Goal: Use online tool/utility: Utilize a website feature to perform a specific function

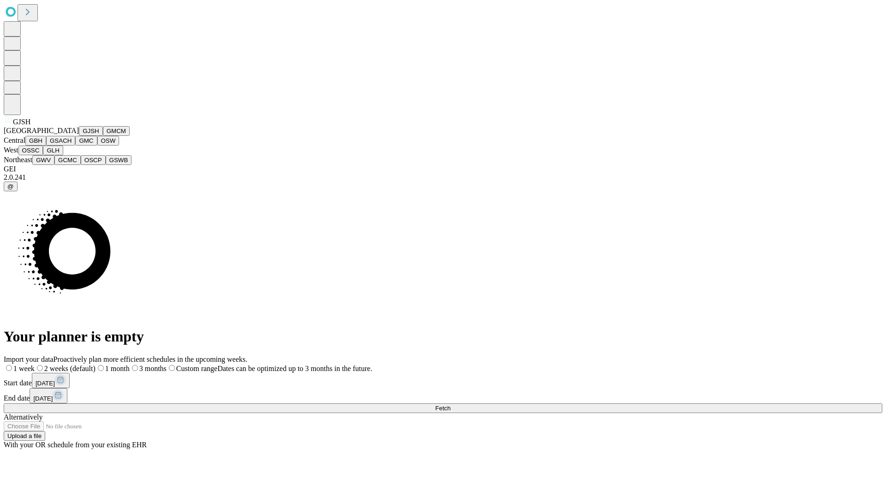
click at [79, 136] on button "GJSH" at bounding box center [91, 131] width 24 height 10
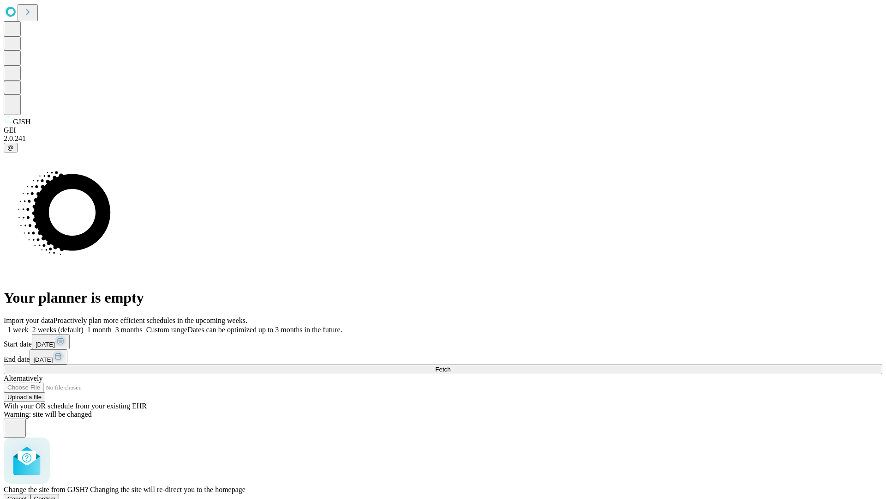
click at [56, 495] on span "Confirm" at bounding box center [45, 498] width 22 height 7
click at [112, 325] on label "1 month" at bounding box center [98, 329] width 28 height 8
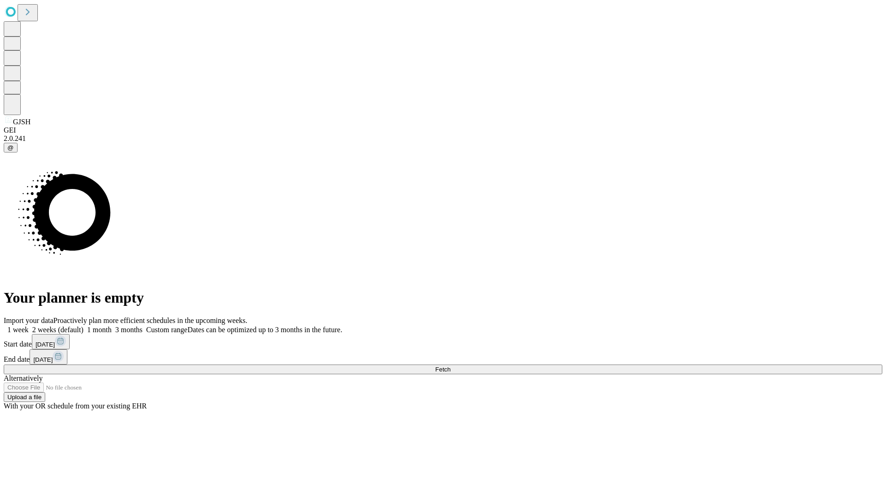
click at [451, 366] on span "Fetch" at bounding box center [442, 369] width 15 height 7
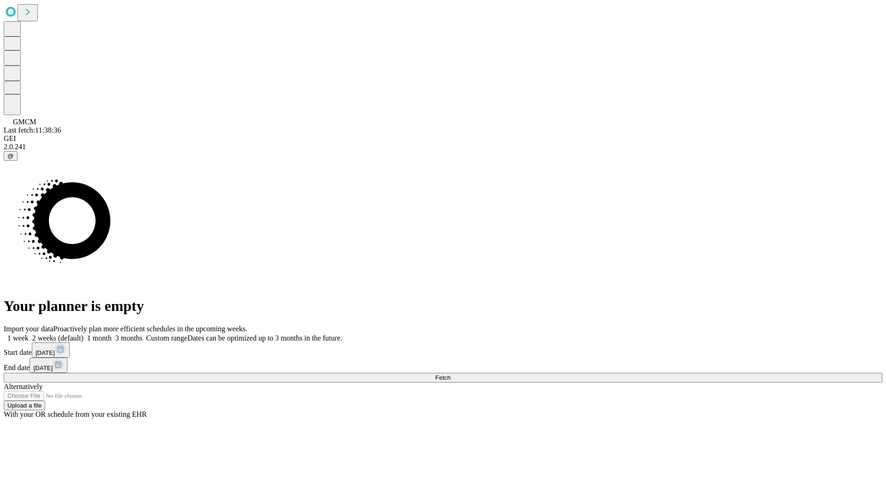
click at [112, 334] on label "1 month" at bounding box center [98, 338] width 28 height 8
click at [451, 374] on span "Fetch" at bounding box center [442, 377] width 15 height 7
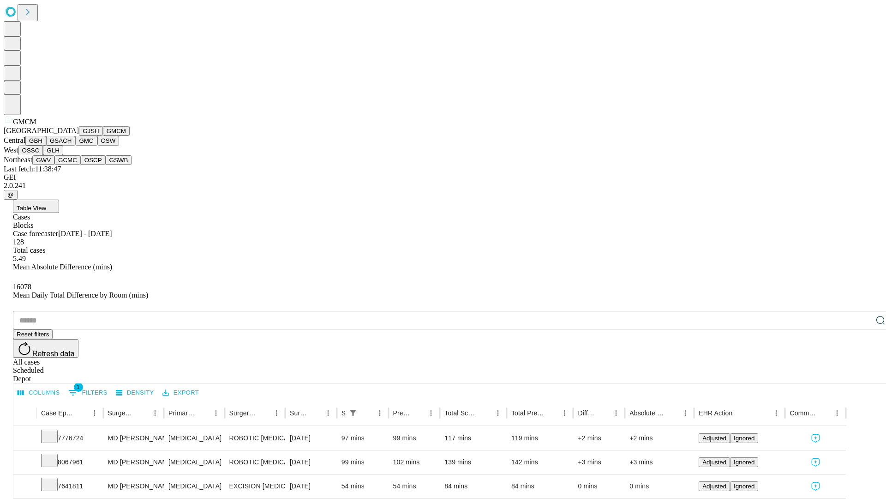
click at [46, 145] on button "GBH" at bounding box center [35, 141] width 21 height 10
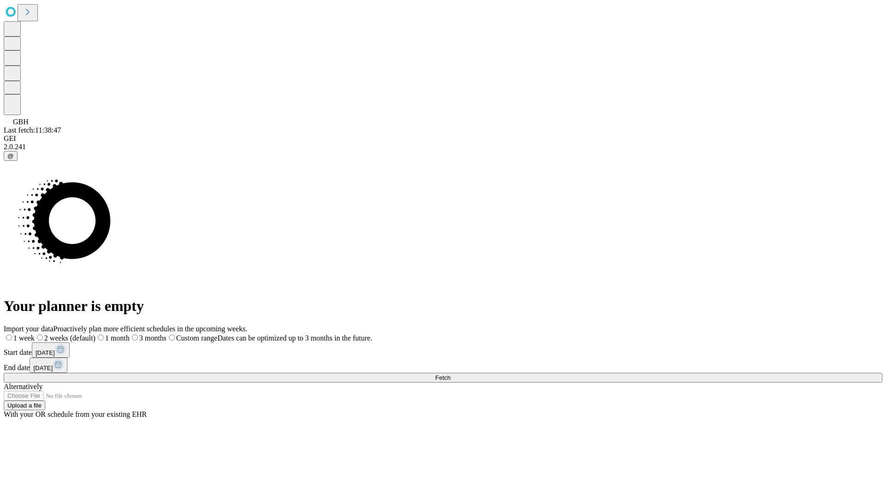
click at [130, 334] on label "1 month" at bounding box center [113, 338] width 34 height 8
click at [451, 374] on span "Fetch" at bounding box center [442, 377] width 15 height 7
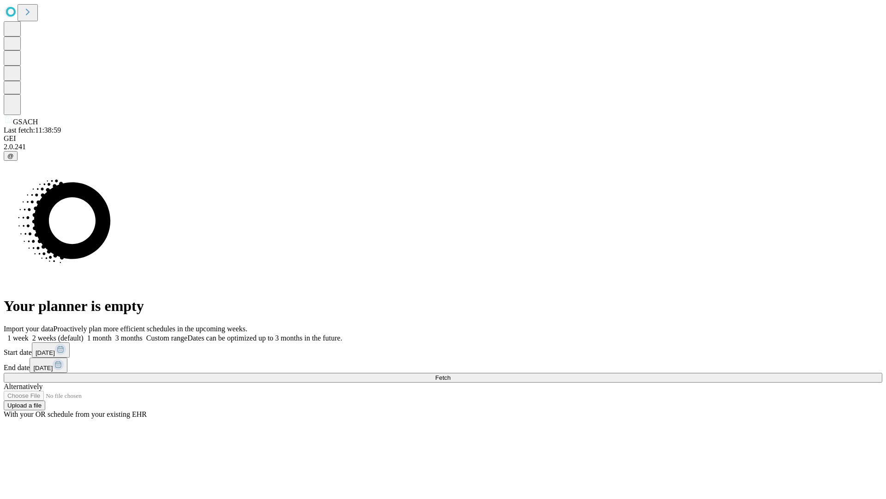
click at [112, 334] on label "1 month" at bounding box center [98, 338] width 28 height 8
click at [451, 374] on span "Fetch" at bounding box center [442, 377] width 15 height 7
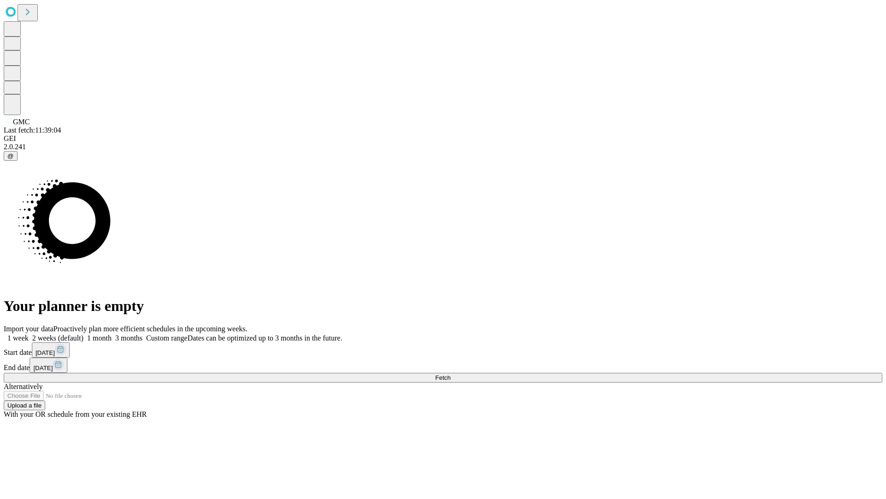
click at [112, 334] on label "1 month" at bounding box center [98, 338] width 28 height 8
click at [451, 374] on span "Fetch" at bounding box center [442, 377] width 15 height 7
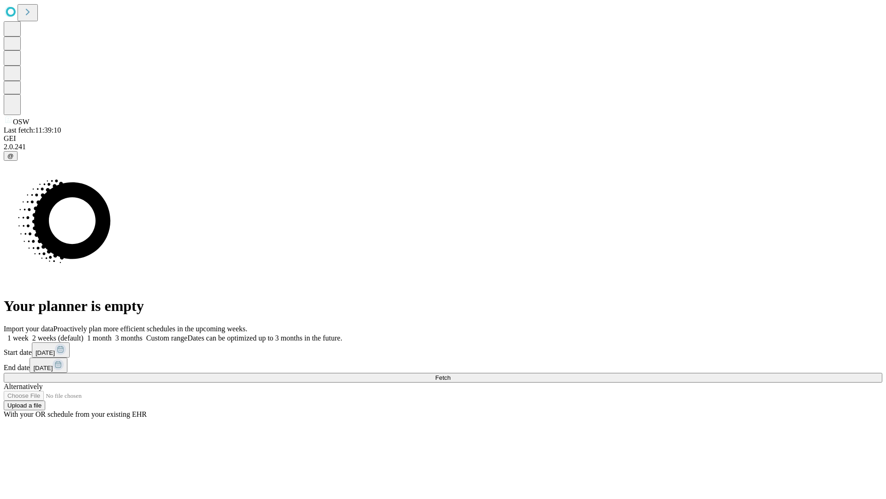
click at [112, 334] on label "1 month" at bounding box center [98, 338] width 28 height 8
click at [451, 374] on span "Fetch" at bounding box center [442, 377] width 15 height 7
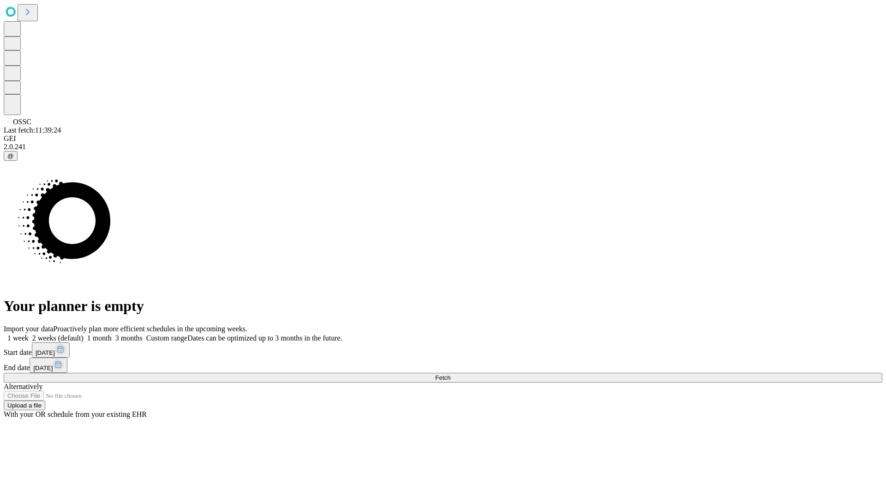
click at [112, 334] on label "1 month" at bounding box center [98, 338] width 28 height 8
click at [451, 374] on span "Fetch" at bounding box center [442, 377] width 15 height 7
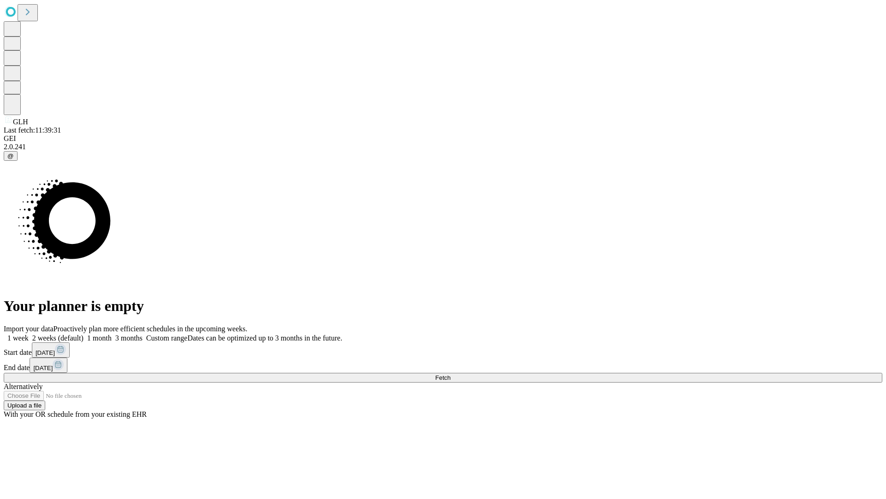
click at [112, 334] on label "1 month" at bounding box center [98, 338] width 28 height 8
click at [451, 374] on span "Fetch" at bounding box center [442, 377] width 15 height 7
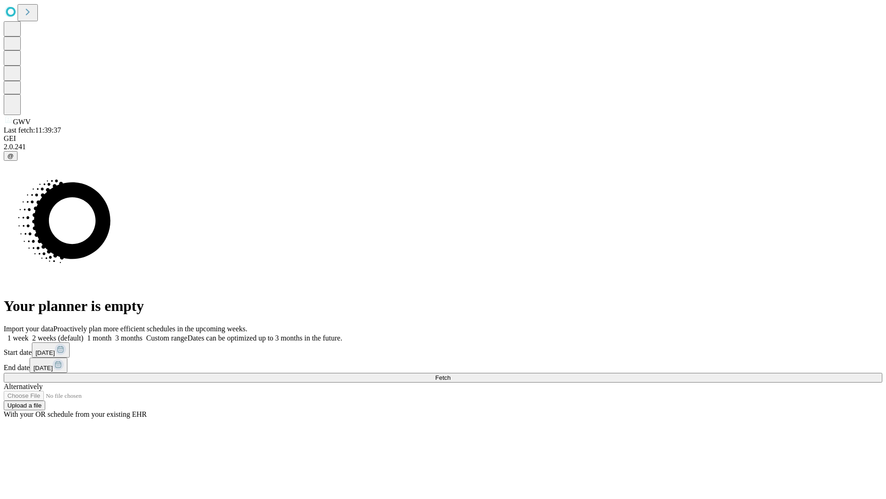
click at [112, 334] on label "1 month" at bounding box center [98, 338] width 28 height 8
click at [451, 374] on span "Fetch" at bounding box center [442, 377] width 15 height 7
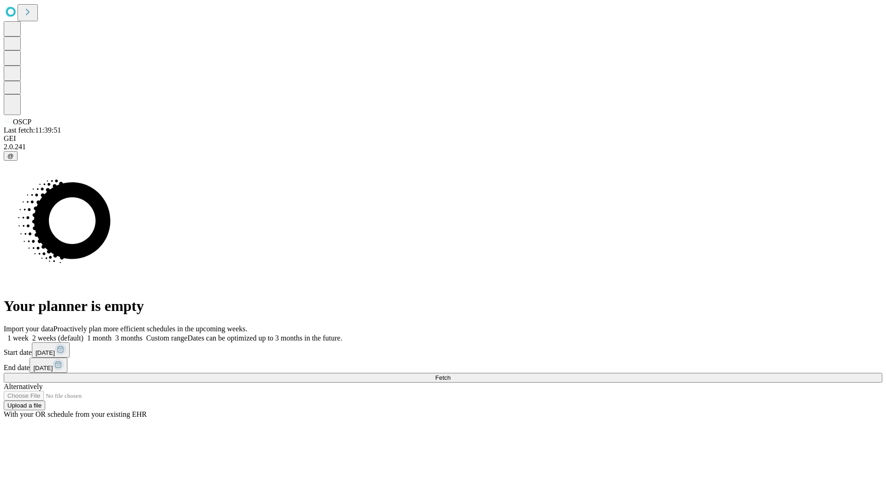
click at [112, 334] on label "1 month" at bounding box center [98, 338] width 28 height 8
click at [451, 374] on span "Fetch" at bounding box center [442, 377] width 15 height 7
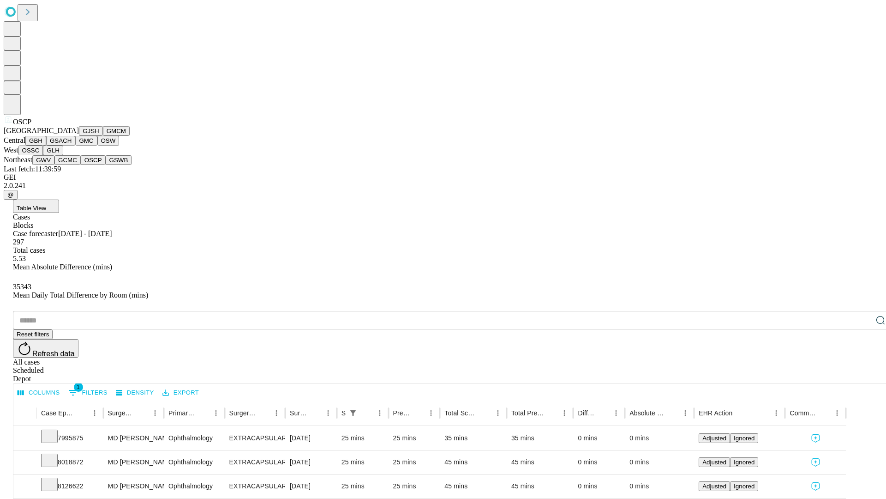
click at [106, 165] on button "GSWB" at bounding box center [119, 160] width 26 height 10
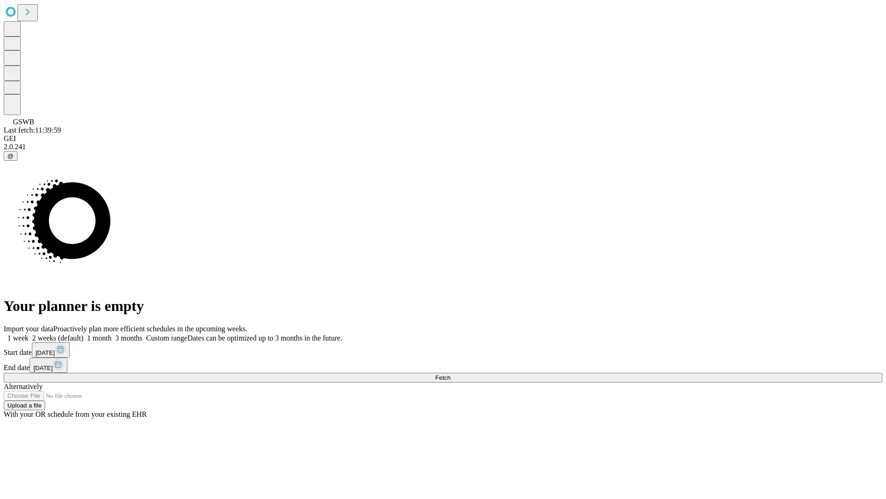
click at [112, 334] on label "1 month" at bounding box center [98, 338] width 28 height 8
click at [451, 374] on span "Fetch" at bounding box center [442, 377] width 15 height 7
